Goal: Complete application form

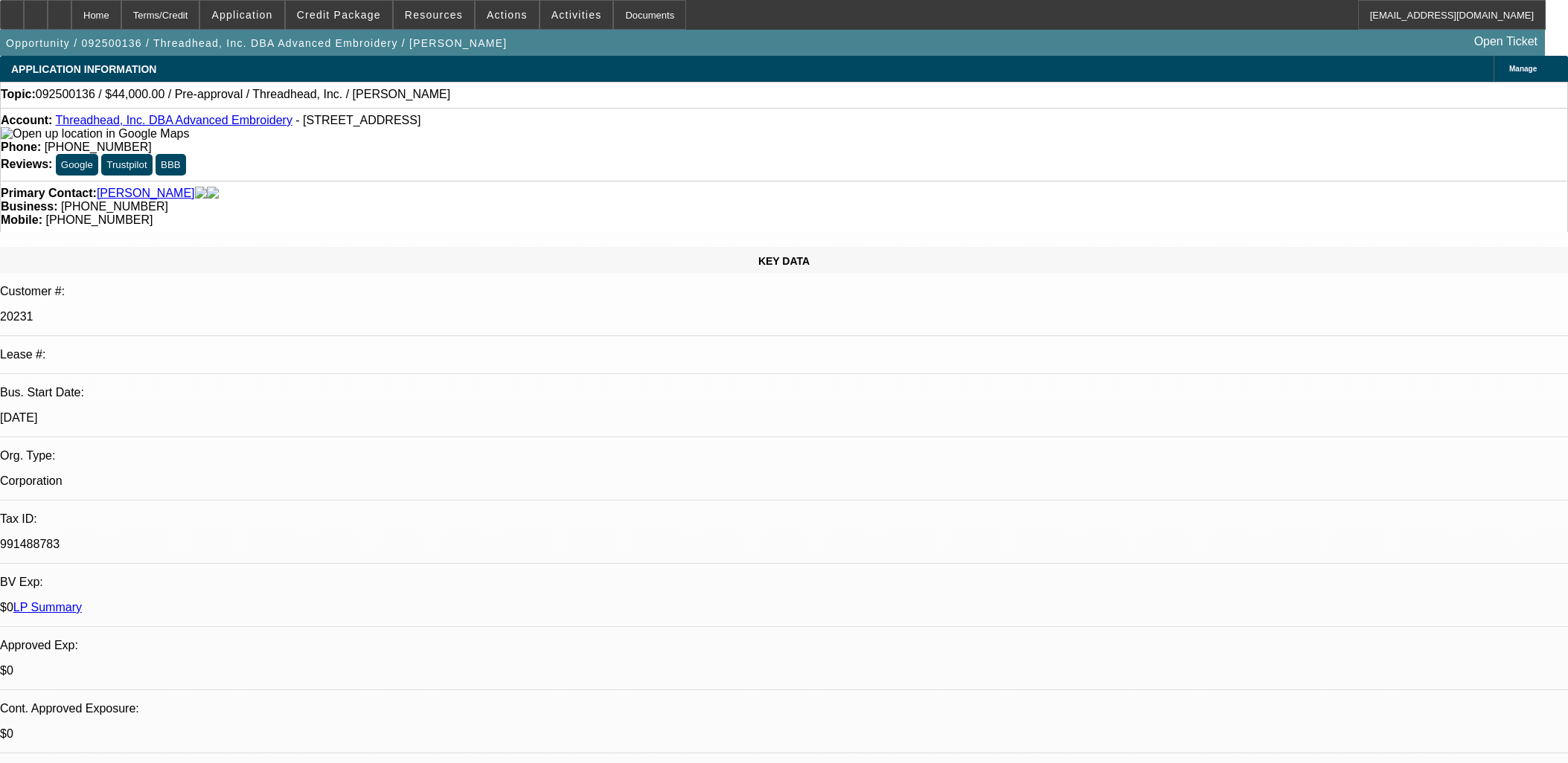
select select "0"
select select "2"
select select "0.1"
select select "4"
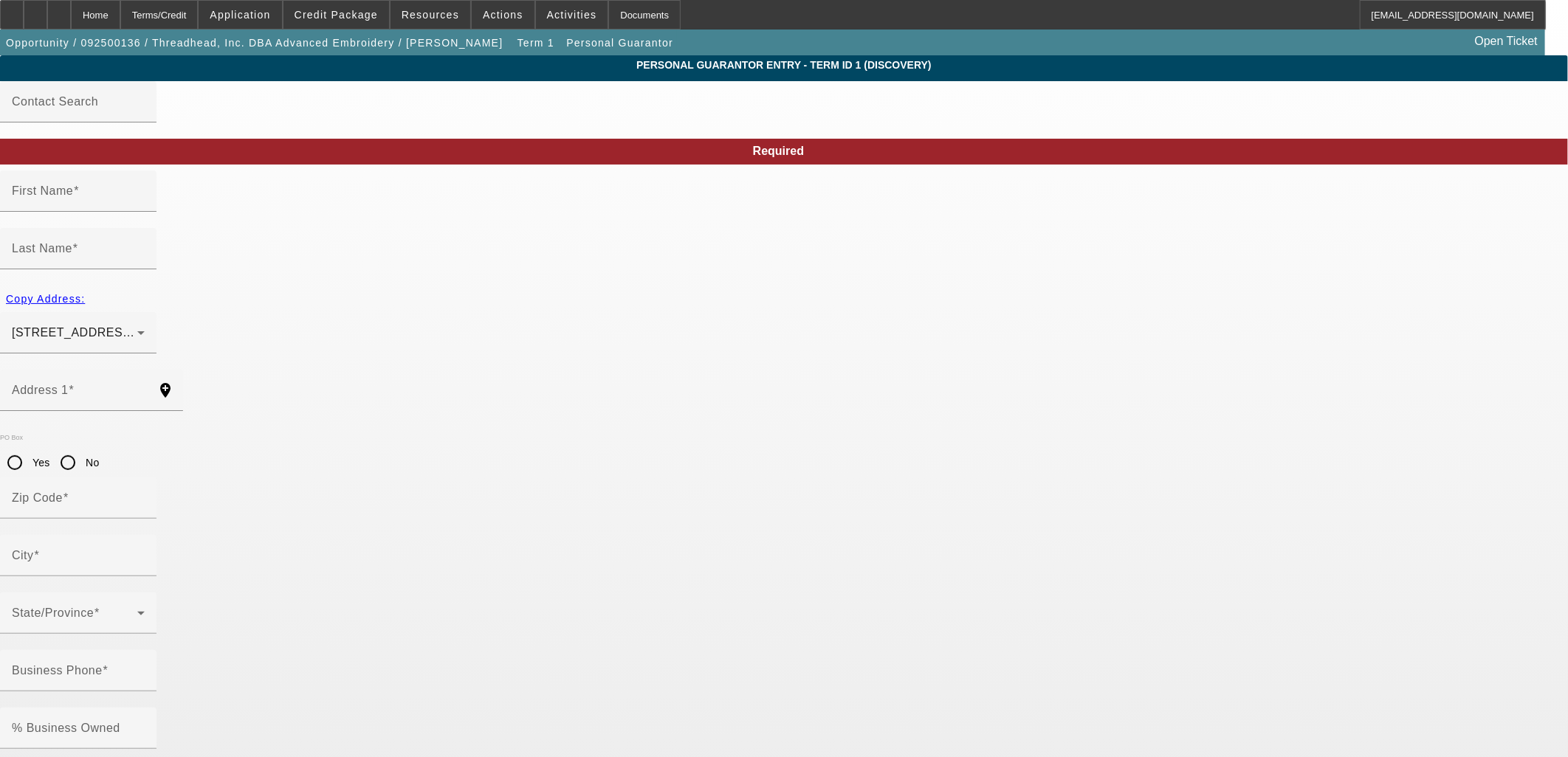
type input "[PERSON_NAME]"
type input "[STREET_ADDRESS][PERSON_NAME]"
radio input "true"
type input "02601"
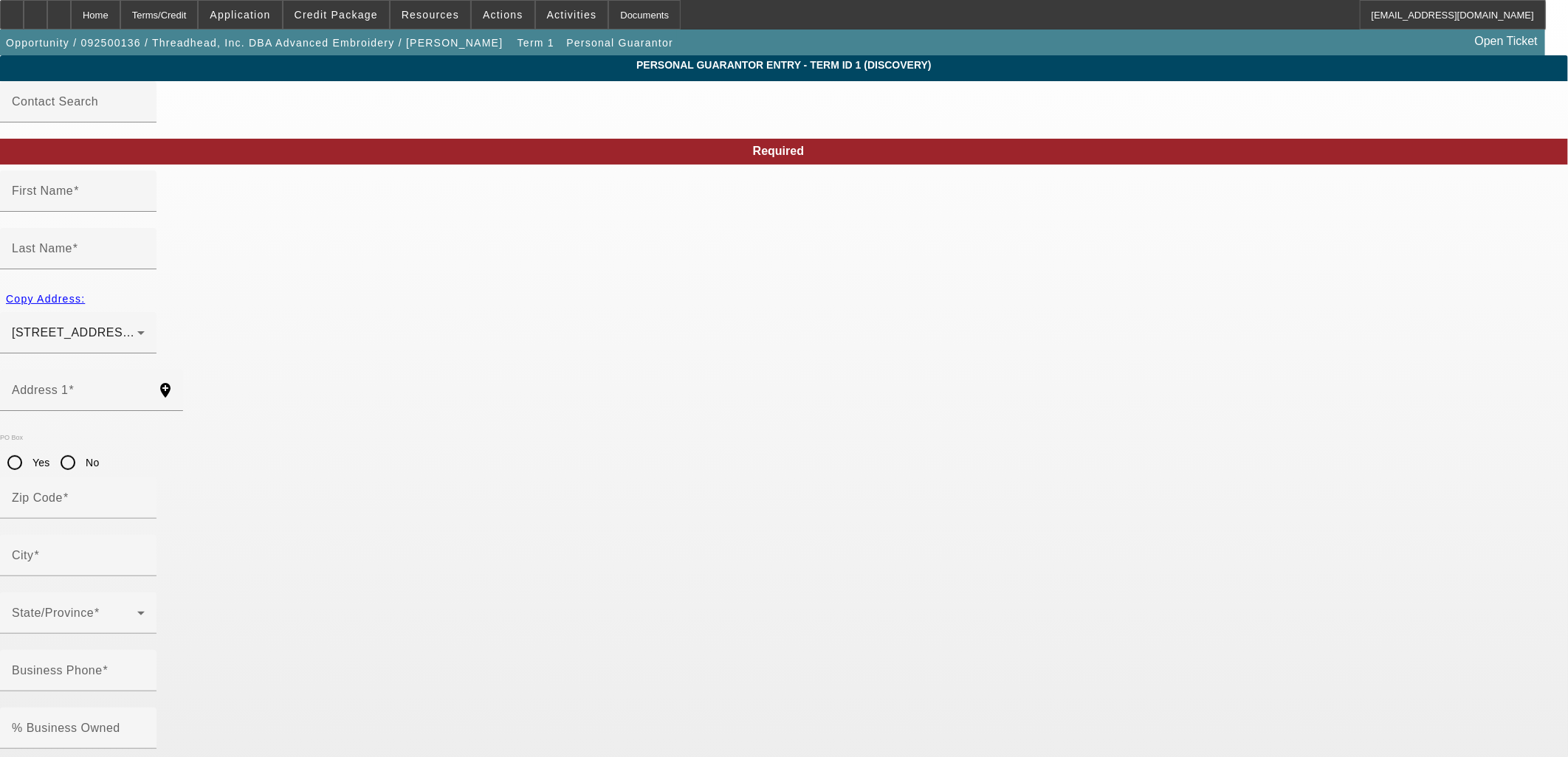
type input "Marstons [PERSON_NAME]"
type input "[PHONE_NUMBER]"
type input "100"
type input "021-74-4541"
type input "[PERSON_NAME][EMAIL_ADDRESS][DOMAIN_NAME]"
